Goal: Check status

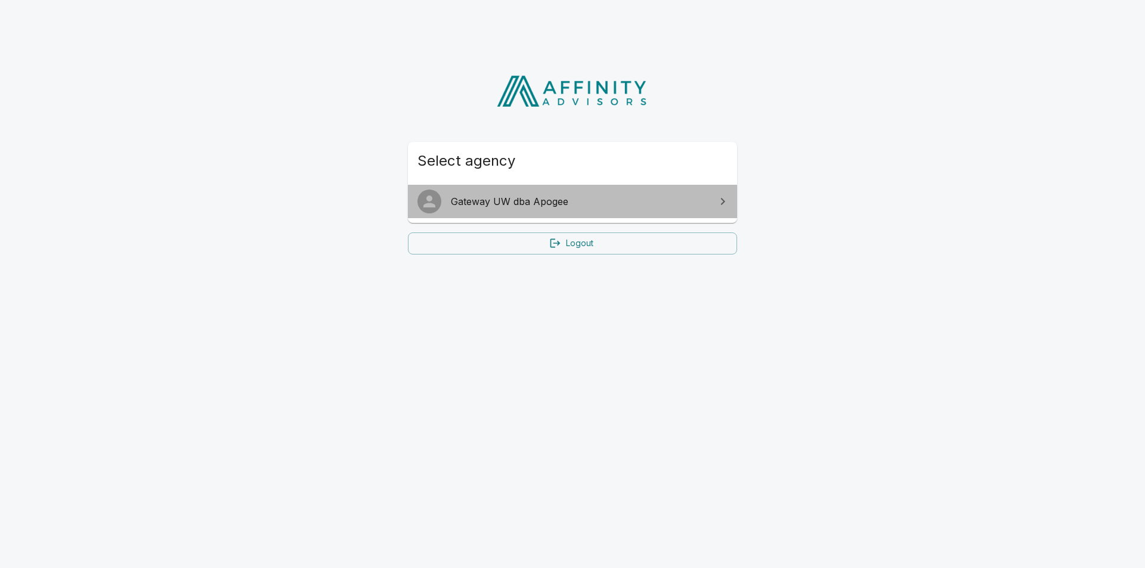
click at [495, 208] on span "Gateway UW dba Apogee" at bounding box center [580, 201] width 258 height 14
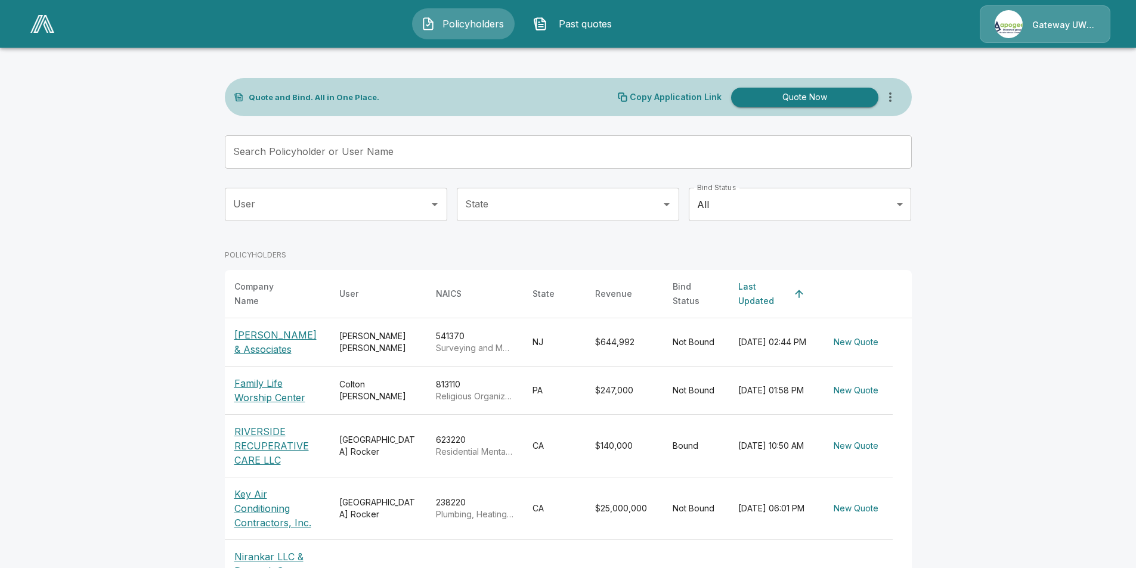
click at [894, 98] on icon "more" at bounding box center [890, 97] width 14 height 14
click at [1056, 230] on main "Quote and Bind. All in One Place. Copy Application Link Quote Now Search Policy…" at bounding box center [568, 462] width 1136 height 925
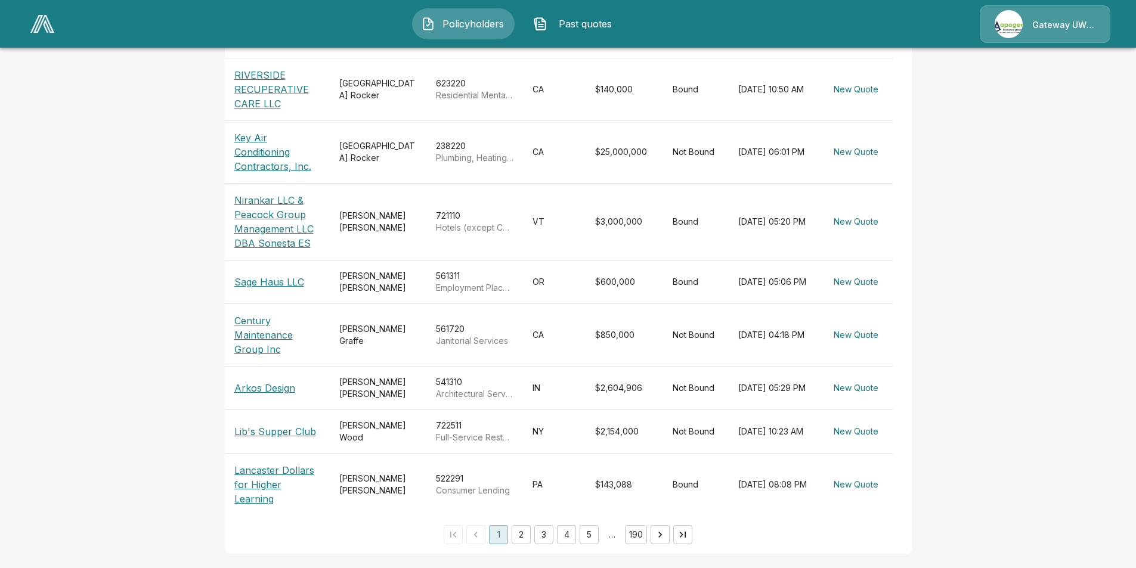
click at [302, 430] on p "Lib's Supper Club" at bounding box center [275, 432] width 82 height 14
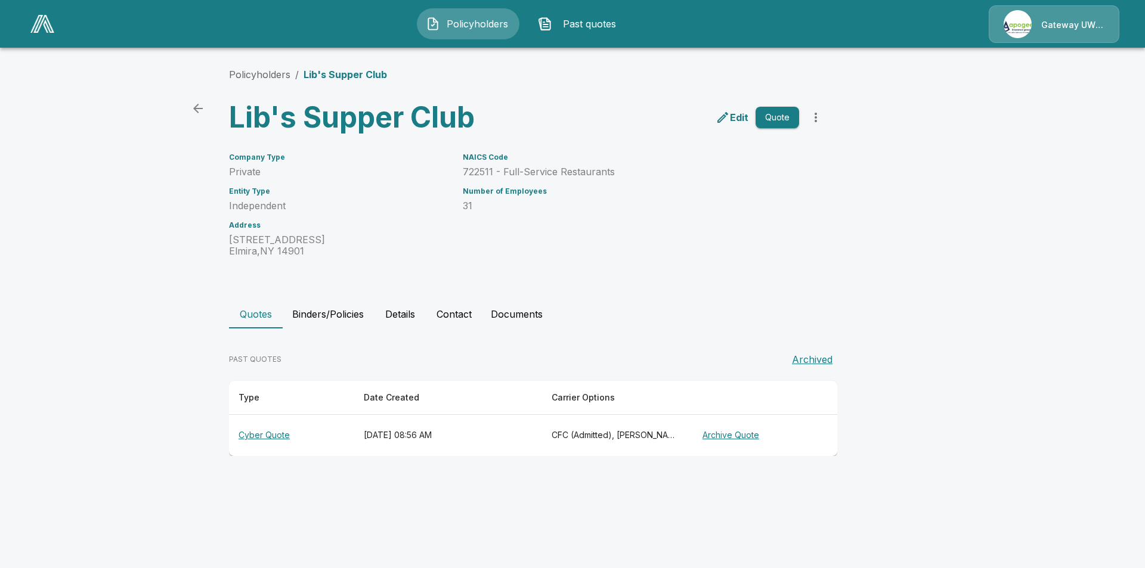
click at [526, 434] on th "[DATE] 08:56 AM" at bounding box center [448, 435] width 188 height 41
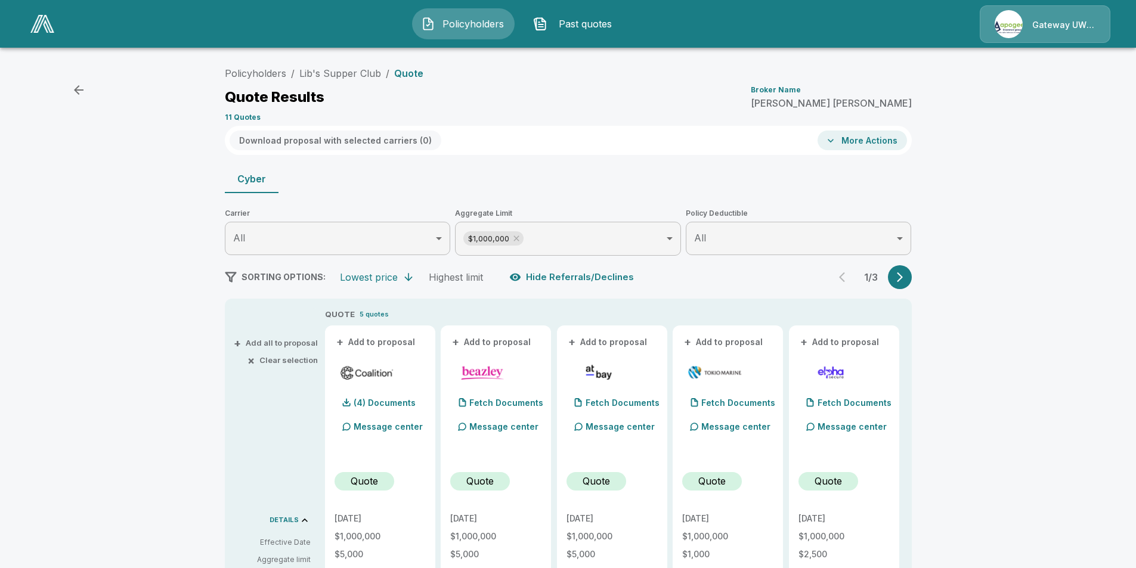
scroll to position [179, 0]
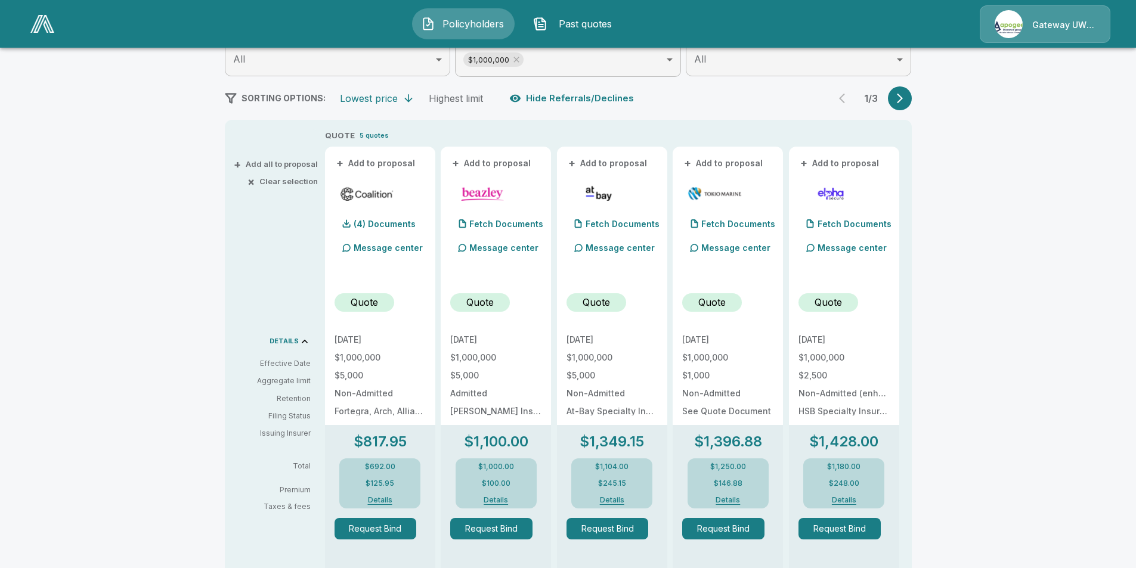
click at [1001, 278] on div "Policyholders / Lib's Supper Club / Quote Quote Results Broker Name [PERSON_NAM…" at bounding box center [568, 441] width 1136 height 1127
